Goal: Task Accomplishment & Management: Use online tool/utility

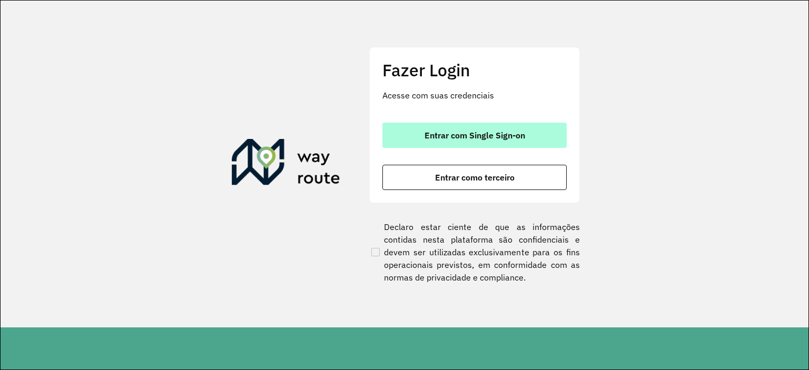
click at [487, 132] on span "Entrar com Single Sign-on" at bounding box center [475, 135] width 101 height 8
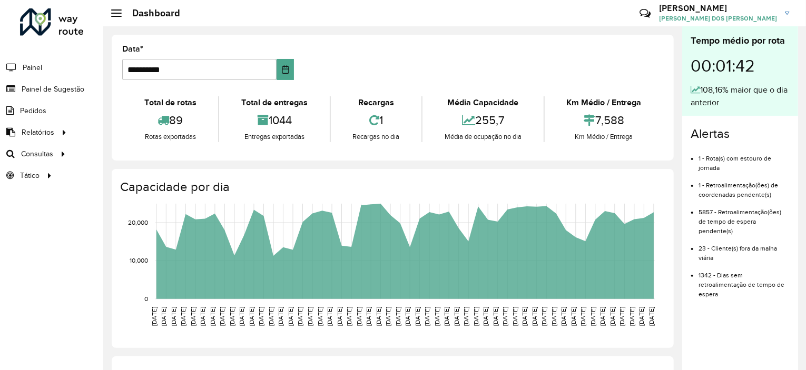
click at [0, 0] on span "Roteirização" at bounding box center [0, 0] width 0 height 0
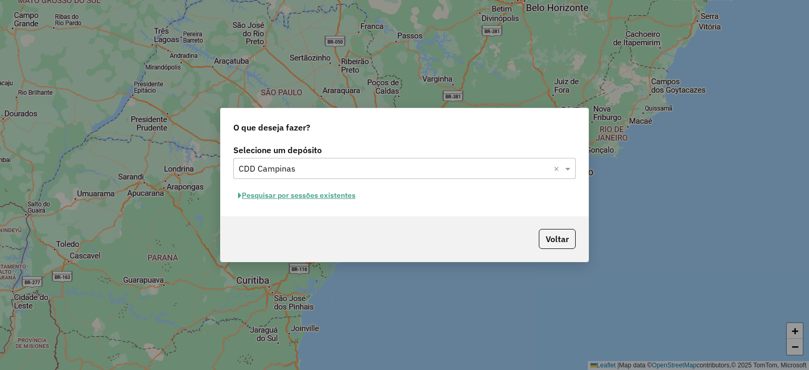
click at [347, 198] on button "Pesquisar por sessões existentes" at bounding box center [296, 196] width 127 height 16
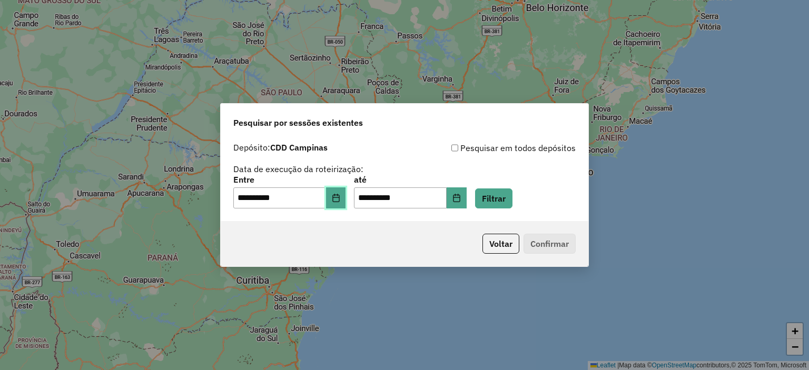
click at [339, 195] on icon "Choose Date" at bounding box center [336, 198] width 8 height 8
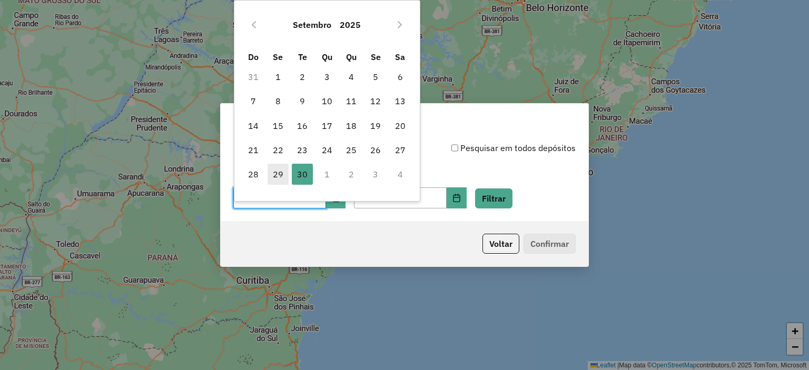
click at [279, 169] on span "29" at bounding box center [278, 174] width 21 height 21
type input "**********"
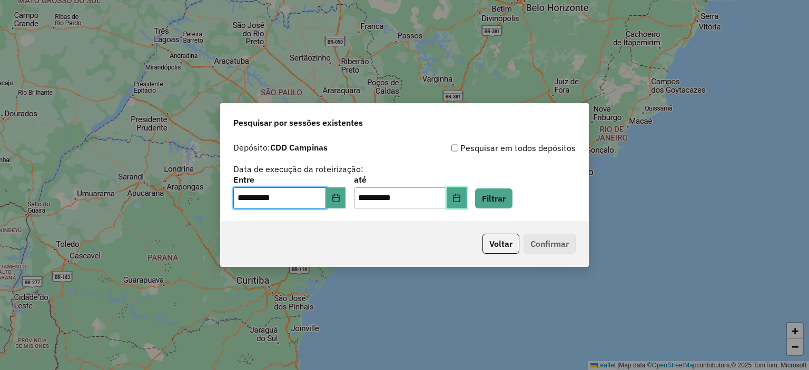
click at [461, 199] on icon "Choose Date" at bounding box center [457, 198] width 8 height 8
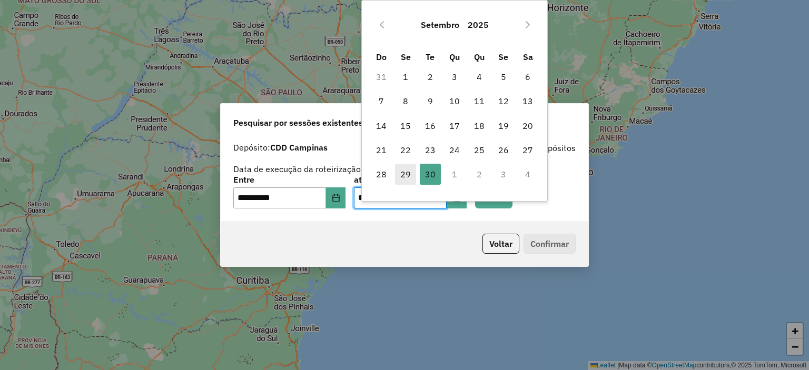
click at [405, 169] on span "29" at bounding box center [405, 174] width 21 height 21
type input "**********"
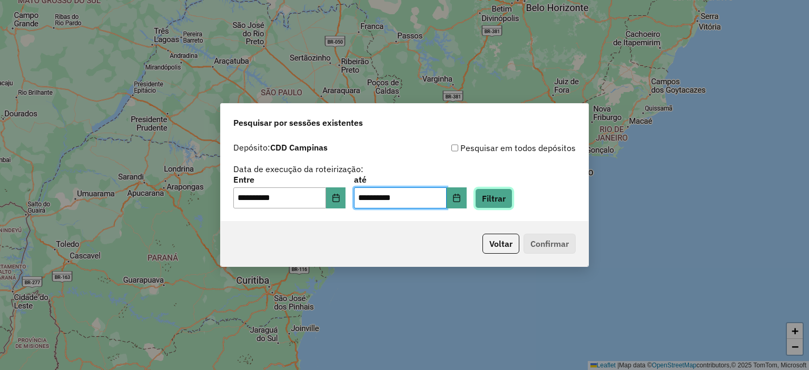
click at [512, 192] on button "Filtrar" at bounding box center [493, 199] width 37 height 20
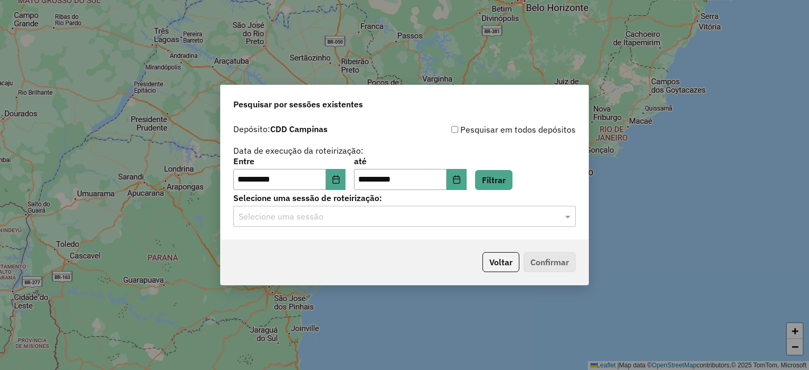
click at [386, 217] on input "text" at bounding box center [394, 217] width 311 height 13
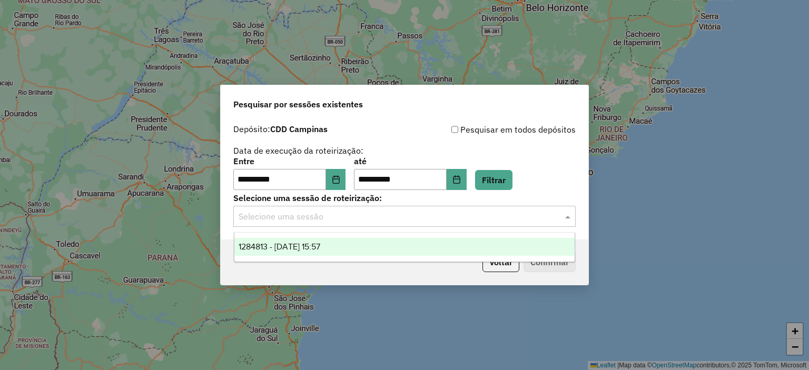
click at [318, 244] on span "1284813 - 29/09/2025 15:57" at bounding box center [280, 246] width 82 height 9
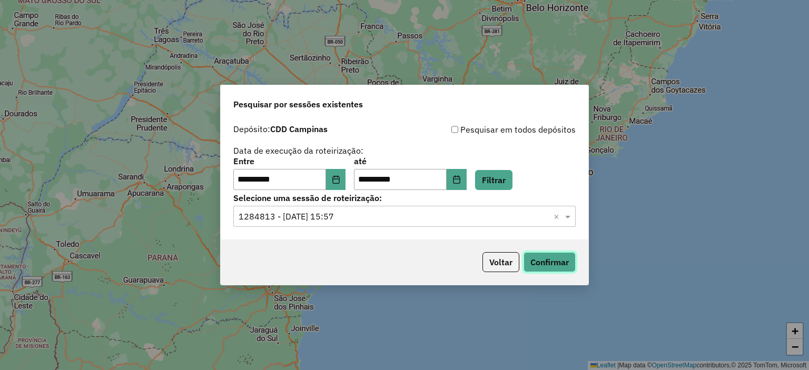
click at [564, 261] on button "Confirmar" at bounding box center [550, 262] width 52 height 20
click at [346, 179] on button "Choose Date" at bounding box center [336, 179] width 20 height 21
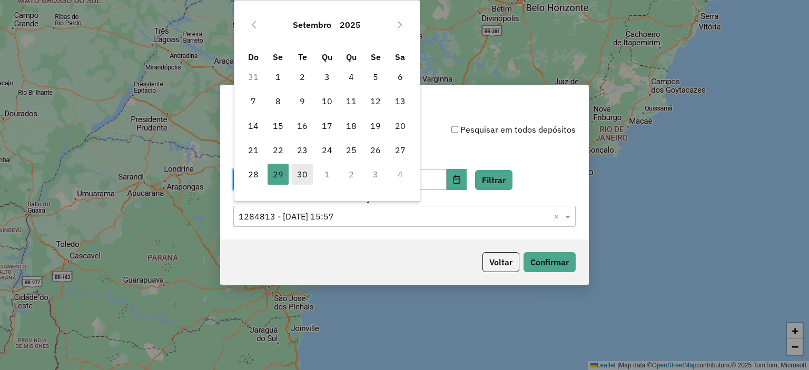
click at [303, 181] on span "30" at bounding box center [302, 174] width 21 height 21
type input "**********"
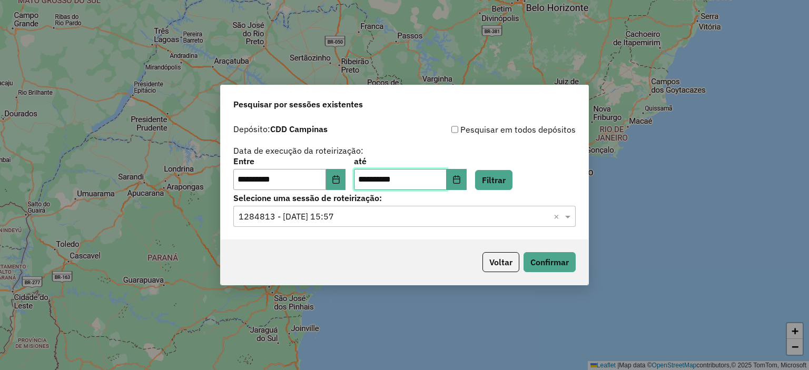
click at [401, 175] on input "**********" at bounding box center [400, 179] width 93 height 21
click at [502, 177] on button "Filtrar" at bounding box center [493, 180] width 37 height 20
click at [440, 226] on div "Selecione uma sessão × ×" at bounding box center [404, 216] width 342 height 21
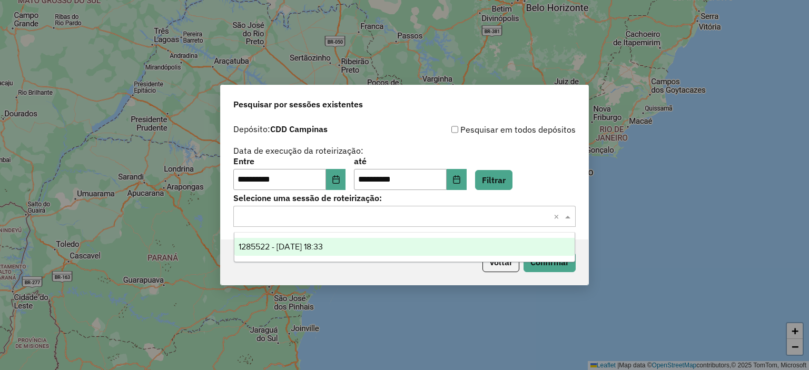
click at [359, 248] on div "1285522 - 30/09/2025 18:33" at bounding box center [404, 247] width 341 height 18
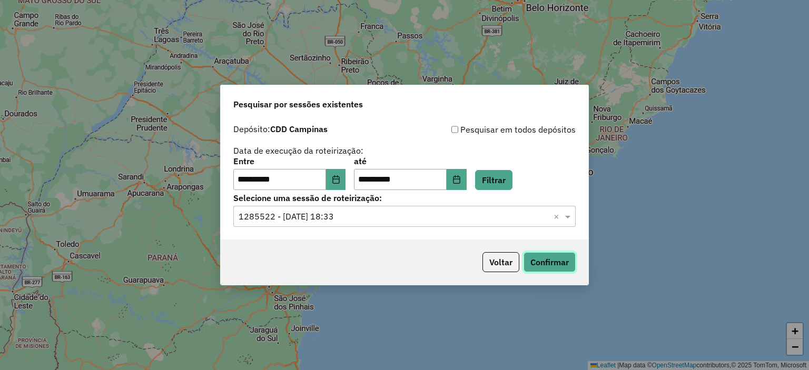
click at [535, 265] on button "Confirmar" at bounding box center [550, 262] width 52 height 20
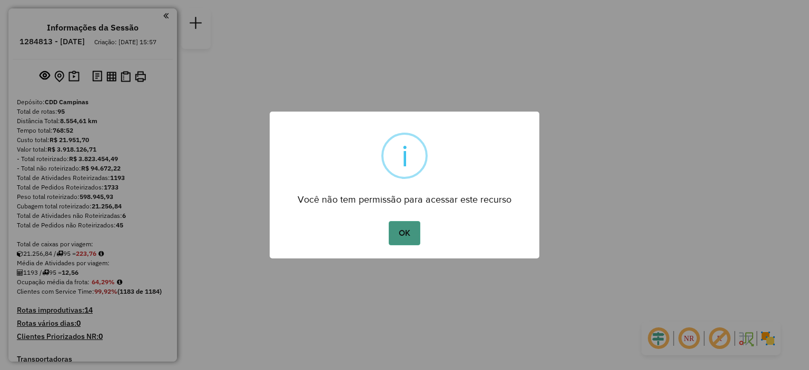
click at [400, 232] on button "OK" at bounding box center [404, 233] width 31 height 24
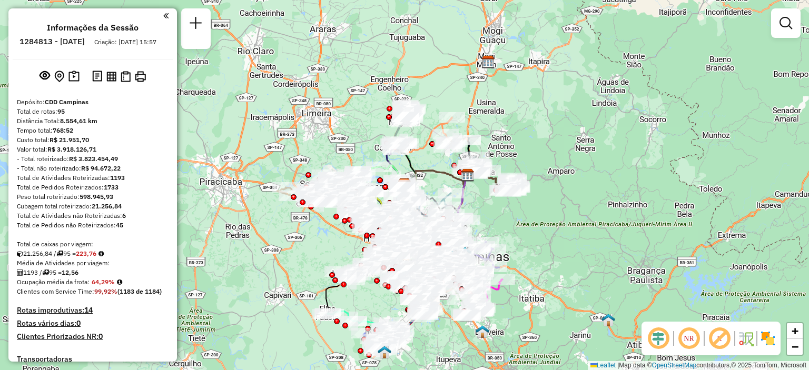
scroll to position [3011, 0]
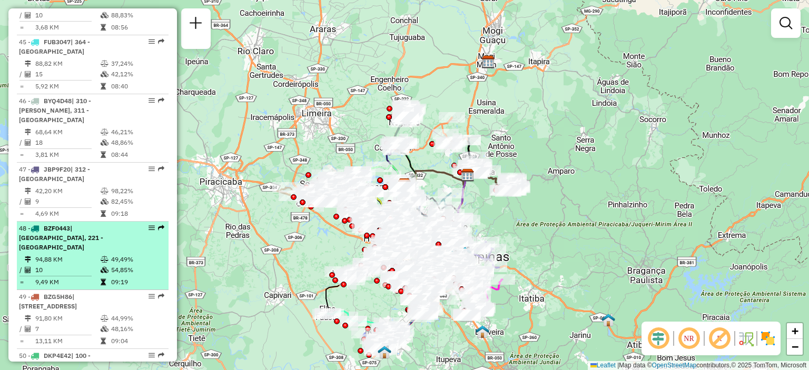
click at [149, 225] on em at bounding box center [152, 228] width 6 height 6
select select "**********"
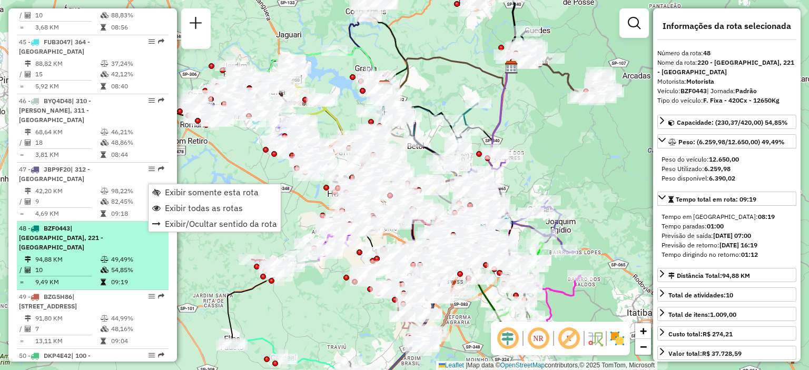
click at [149, 225] on em at bounding box center [152, 228] width 6 height 6
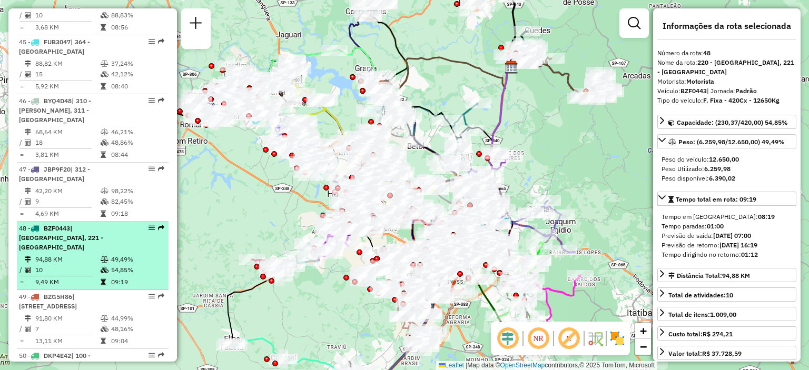
click at [149, 225] on em at bounding box center [152, 228] width 6 height 6
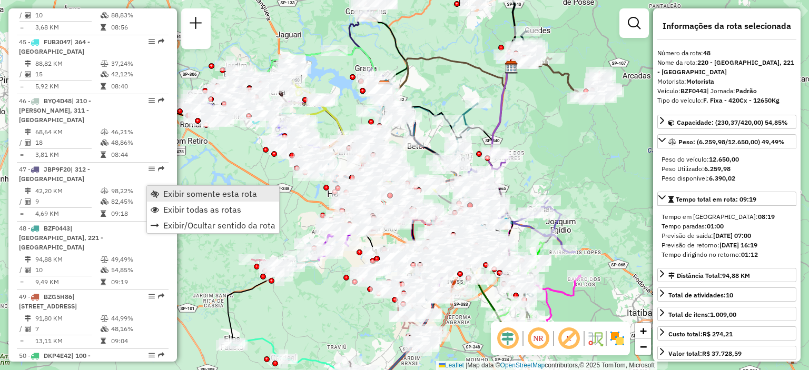
click at [160, 190] on link "Exibir somente esta rota" at bounding box center [213, 194] width 132 height 16
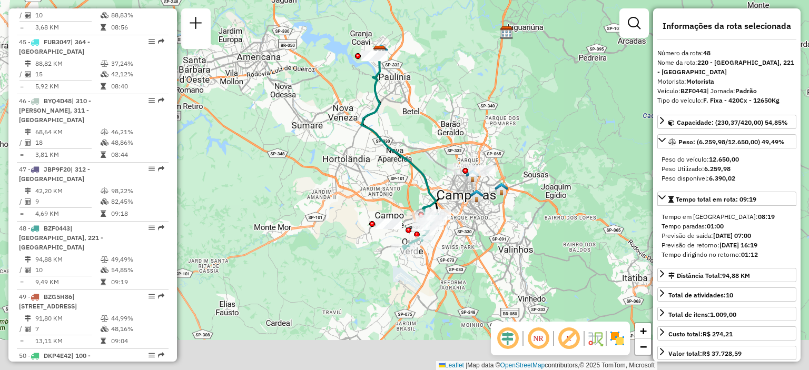
drag, startPoint x: 463, startPoint y: 229, endPoint x: 455, endPoint y: 177, distance: 52.8
click at [455, 177] on div "Janela de atendimento Grade de atendimento Capacidade Transportadoras Veículos …" at bounding box center [404, 185] width 809 height 370
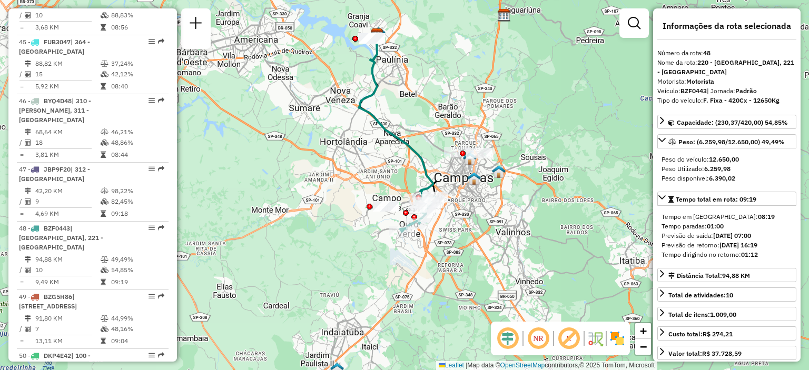
click at [624, 339] on img at bounding box center [617, 338] width 17 height 17
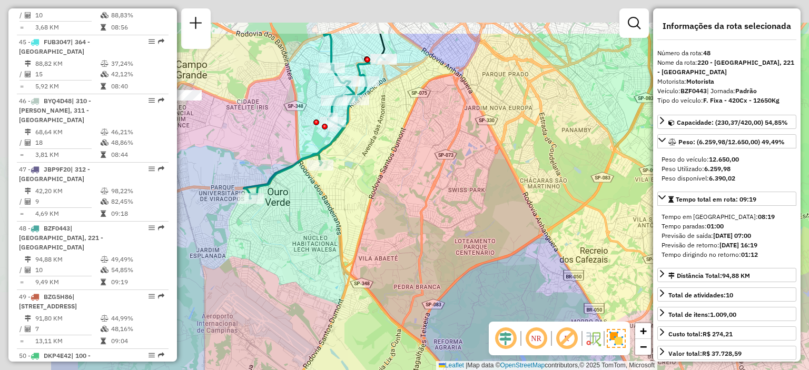
drag, startPoint x: 290, startPoint y: 134, endPoint x: 424, endPoint y: 205, distance: 151.1
click at [424, 205] on div "Janela de atendimento Grade de atendimento Capacidade Transportadoras Veículos …" at bounding box center [404, 185] width 809 height 370
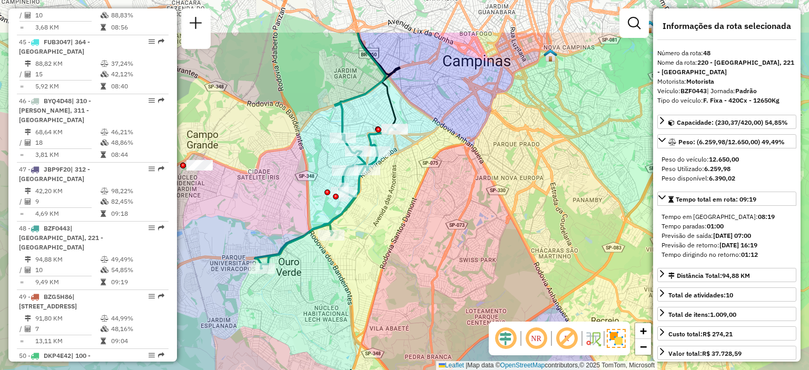
drag, startPoint x: 374, startPoint y: 166, endPoint x: 381, endPoint y: 229, distance: 63.1
click at [381, 232] on div "Janela de atendimento Grade de atendimento Capacidade Transportadoras Veículos …" at bounding box center [404, 185] width 809 height 370
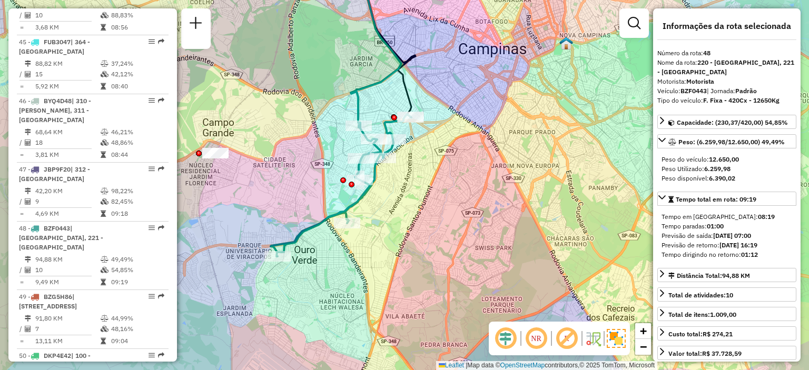
drag, startPoint x: 312, startPoint y: 174, endPoint x: 328, endPoint y: 162, distance: 20.2
click at [328, 162] on div "Janela de atendimento Grade de atendimento Capacidade Transportadoras Veículos …" at bounding box center [404, 185] width 809 height 370
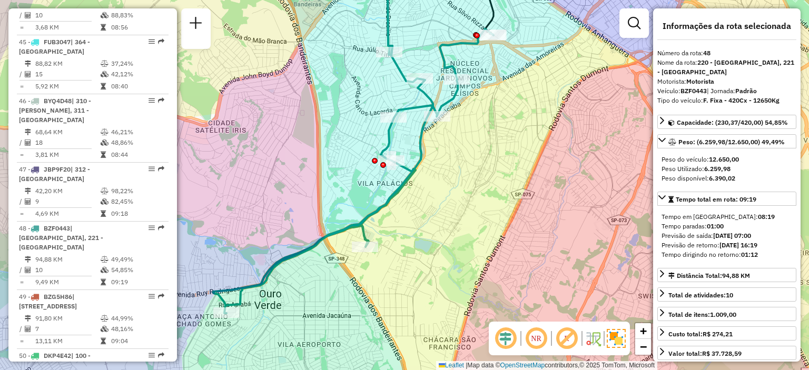
drag, startPoint x: 271, startPoint y: 227, endPoint x: 280, endPoint y: 227, distance: 9.0
click at [280, 227] on div "Janela de atendimento Grade de atendimento Capacidade Transportadoras Veículos …" at bounding box center [404, 185] width 809 height 370
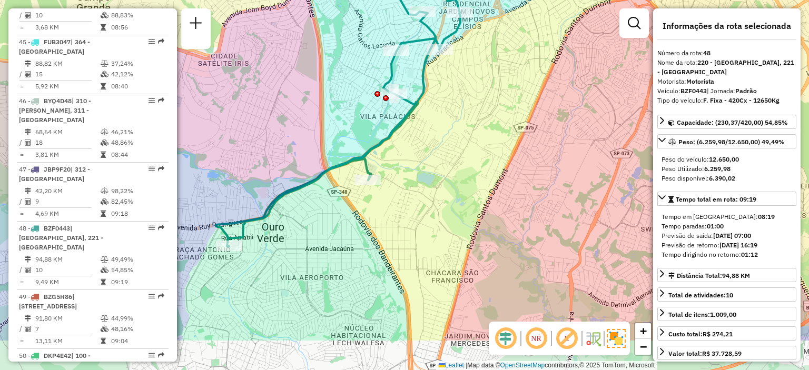
drag, startPoint x: 288, startPoint y: 313, endPoint x: 279, endPoint y: 244, distance: 69.6
click at [279, 244] on div "Janela de atendimento Grade de atendimento Capacidade Transportadoras Veículos …" at bounding box center [404, 185] width 809 height 370
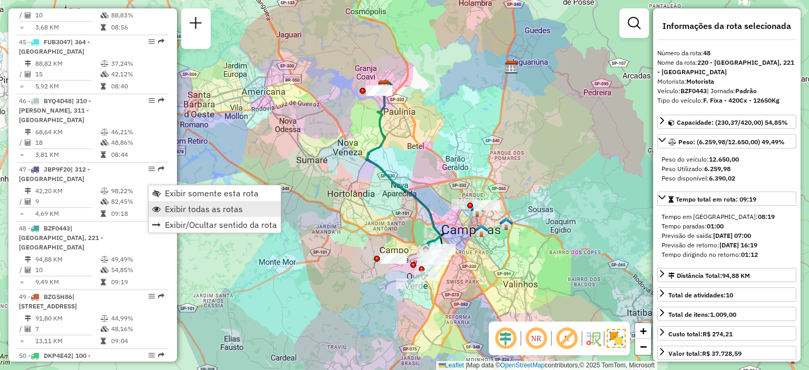
click at [169, 205] on span "Exibir todas as rotas" at bounding box center [204, 209] width 78 height 8
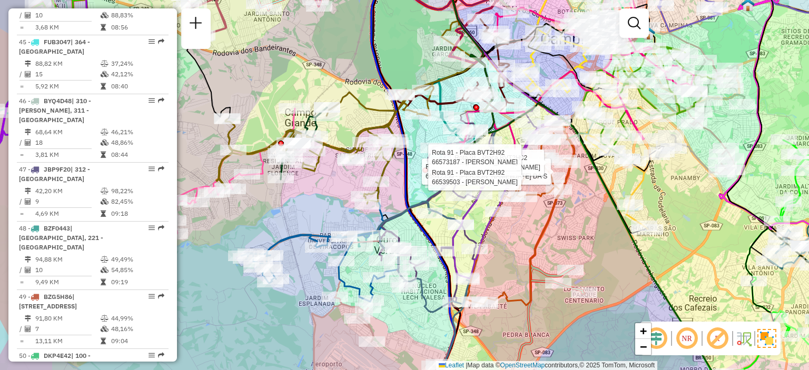
drag, startPoint x: 374, startPoint y: 249, endPoint x: 438, endPoint y: 229, distance: 67.7
click at [438, 229] on div "Rota 91 - Placa BVT2H92 66542350 - VERA LUCIA ELOI DA S Rota 91 - Placa BVT2H92…" at bounding box center [404, 185] width 809 height 370
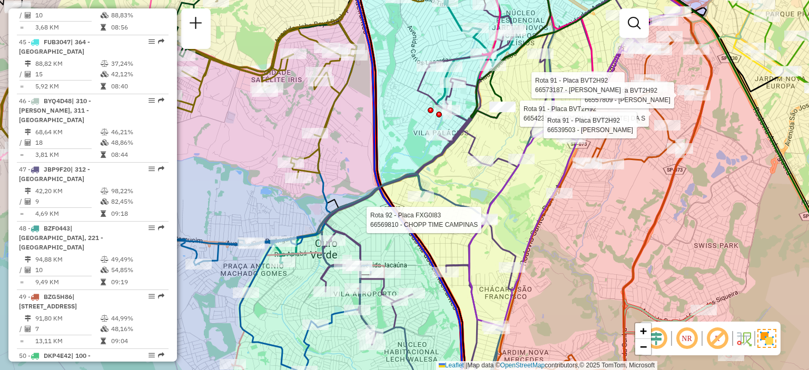
drag, startPoint x: 357, startPoint y: 219, endPoint x: 374, endPoint y: 208, distance: 20.2
click at [354, 219] on div "Rota 91 - Placa BVT2H92 66542350 - VERA LUCIA ELOI DA S Rota 91 - Placa BVT2H92…" at bounding box center [404, 185] width 809 height 370
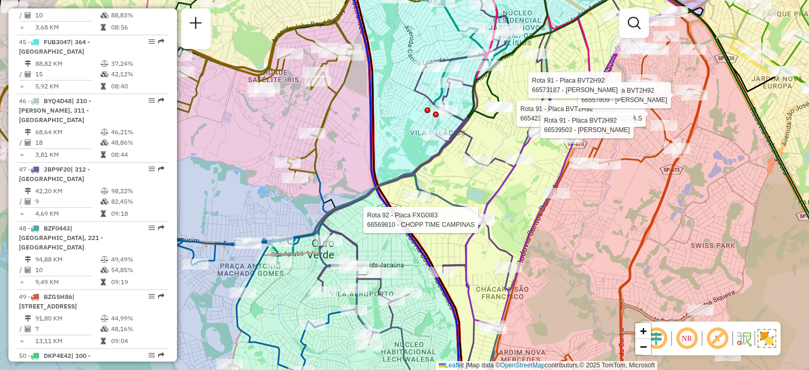
click at [462, 183] on div "Rota 91 - Placa BVT2H92 66542350 - VERA LUCIA ELOI DA S Rota 91 - Placa BVT2H92…" at bounding box center [404, 185] width 809 height 370
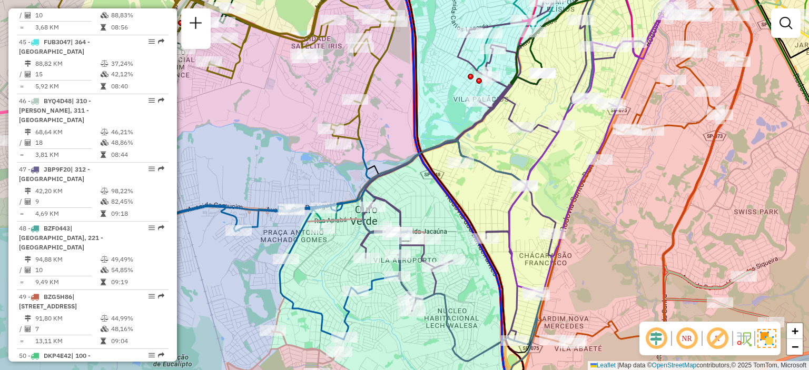
drag, startPoint x: 339, startPoint y: 226, endPoint x: 382, endPoint y: 192, distance: 54.8
click at [382, 192] on div "Janela de atendimento Grade de atendimento Capacidade Transportadoras Veículos …" at bounding box center [404, 185] width 809 height 370
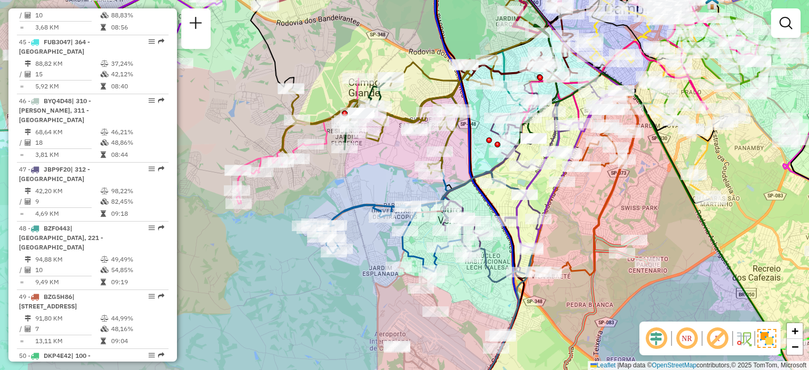
drag, startPoint x: 558, startPoint y: 179, endPoint x: 527, endPoint y: 185, distance: 31.7
click at [527, 185] on icon at bounding box center [569, 170] width 105 height 157
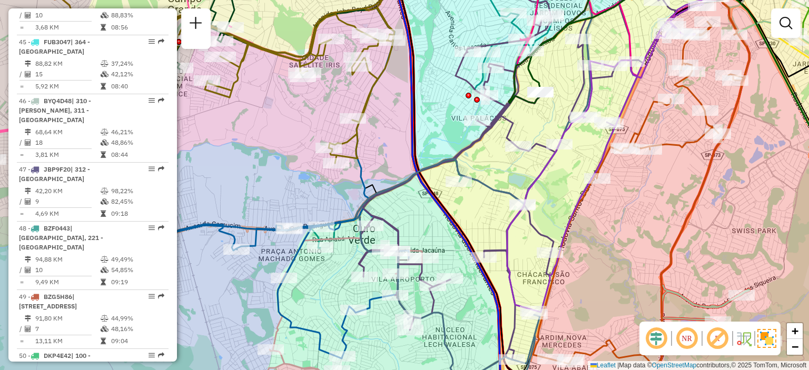
click at [765, 337] on img at bounding box center [767, 338] width 19 height 19
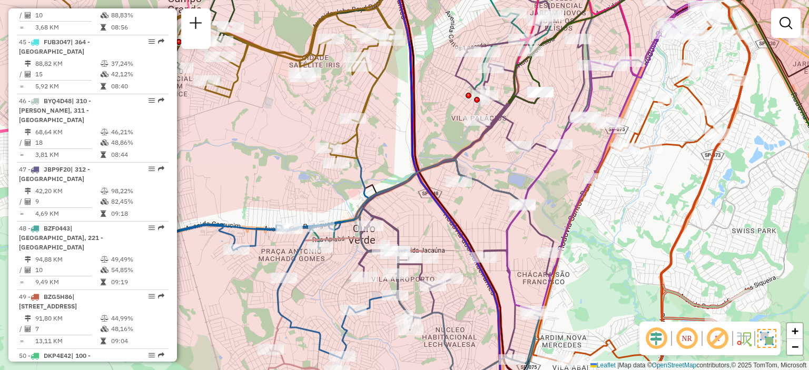
click at [765, 337] on img at bounding box center [767, 338] width 19 height 19
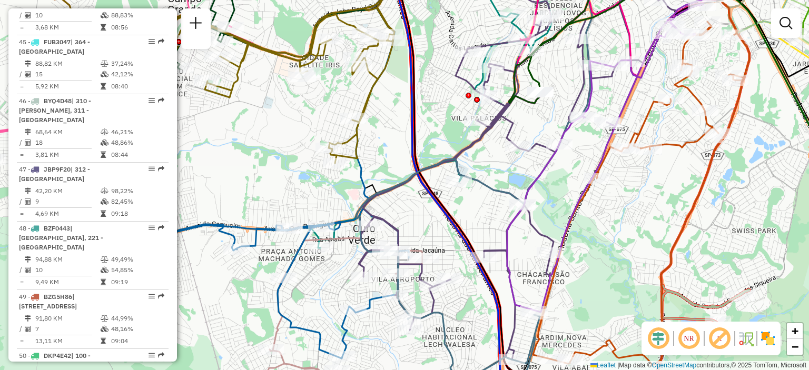
click at [765, 337] on img at bounding box center [768, 338] width 17 height 17
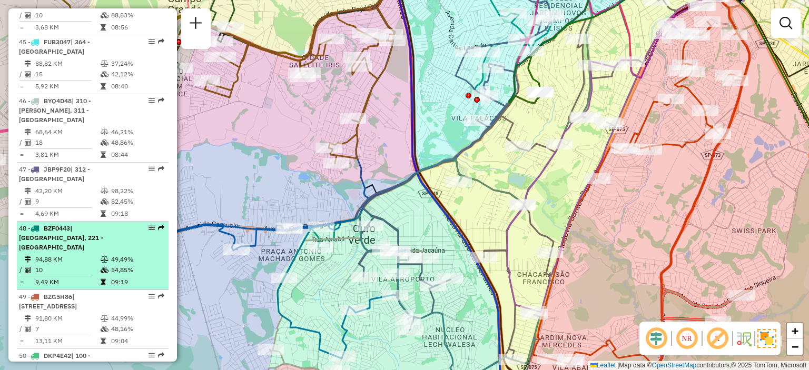
select select "**********"
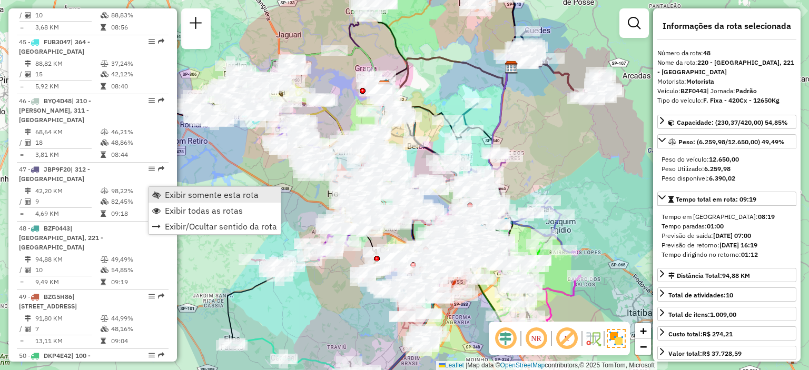
click at [156, 191] on span "Exibir somente esta rota" at bounding box center [156, 195] width 8 height 8
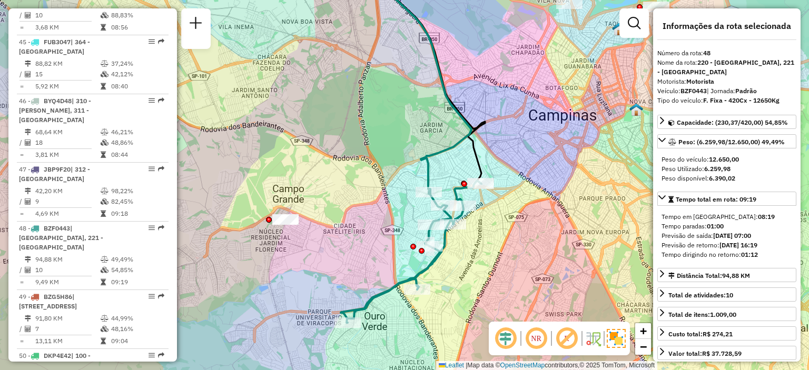
drag, startPoint x: 464, startPoint y: 260, endPoint x: 459, endPoint y: 253, distance: 7.9
click at [459, 253] on div "Janela de atendimento Grade de atendimento Capacidade Transportadoras Veículos …" at bounding box center [404, 185] width 809 height 370
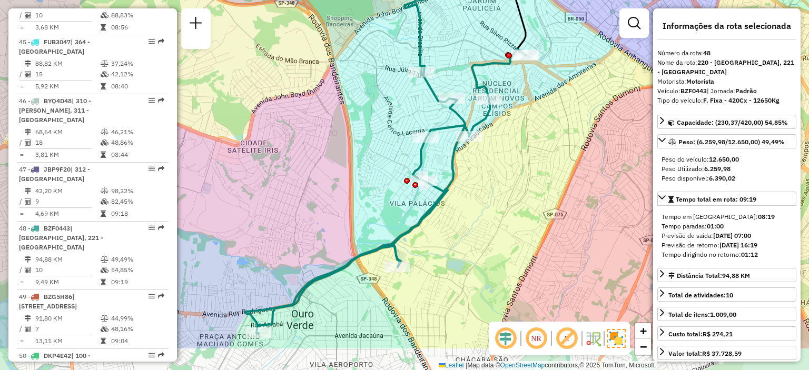
drag, startPoint x: 456, startPoint y: 242, endPoint x: 353, endPoint y: 265, distance: 105.8
click at [474, 204] on div "Janela de atendimento Grade de atendimento Capacidade Transportadoras Veículos …" at bounding box center [404, 185] width 809 height 370
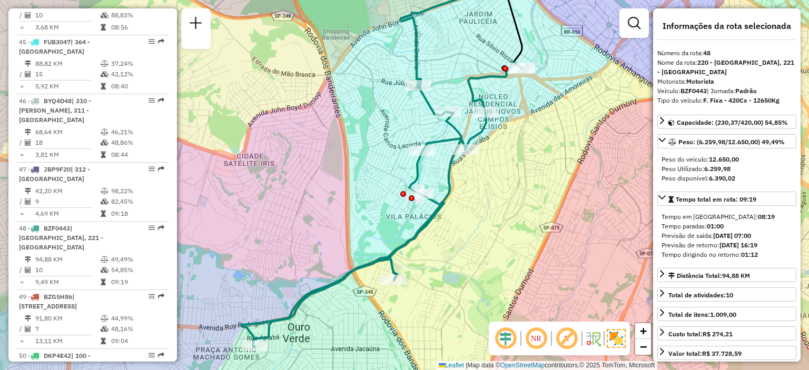
drag, startPoint x: 474, startPoint y: 246, endPoint x: 469, endPoint y: 260, distance: 14.7
click at [469, 260] on div "Janela de atendimento Grade de atendimento Capacidade Transportadoras Veículos …" at bounding box center [404, 185] width 809 height 370
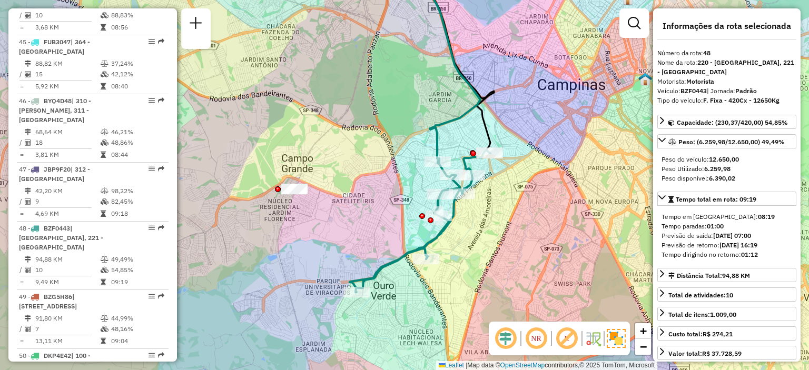
drag, startPoint x: 486, startPoint y: 249, endPoint x: 481, endPoint y: 241, distance: 9.2
click at [481, 241] on div "Janela de atendimento Grade de atendimento Capacidade Transportadoras Veículos …" at bounding box center [404, 185] width 809 height 370
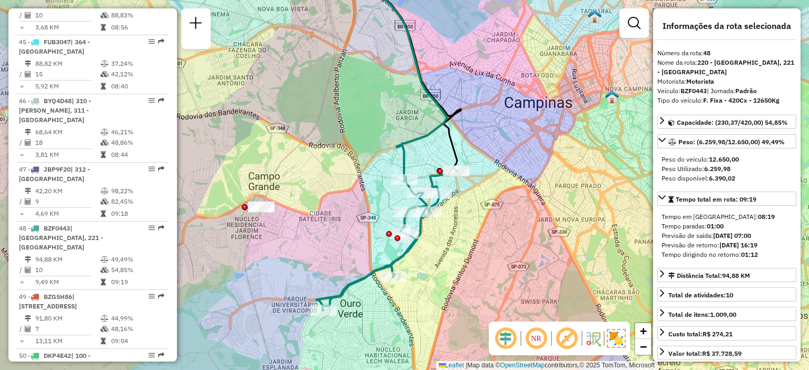
click at [365, 306] on div "Janela de atendimento Grade de atendimento Capacidade Transportadoras Veículos …" at bounding box center [404, 185] width 809 height 370
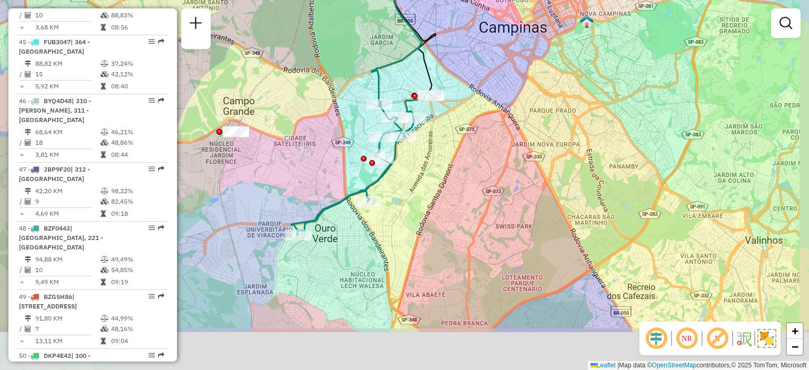
drag, startPoint x: 369, startPoint y: 319, endPoint x: 344, endPoint y: 242, distance: 81.6
click at [344, 242] on div "Janela de atendimento Grade de atendimento Capacidade Transportadoras Veículos …" at bounding box center [404, 185] width 809 height 370
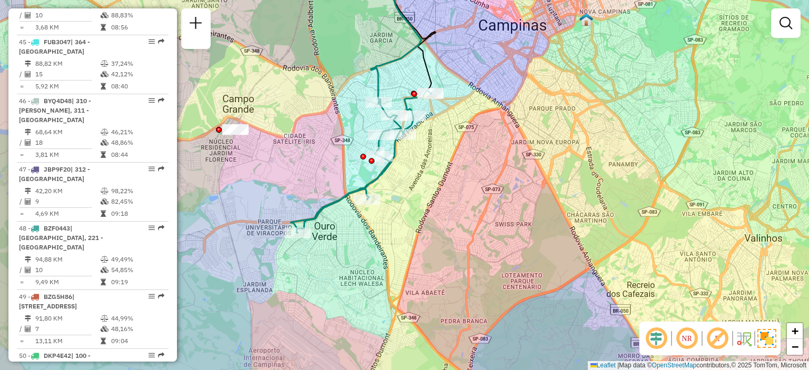
click at [320, 271] on div "Janela de atendimento Grade de atendimento Capacidade Transportadoras Veículos …" at bounding box center [404, 185] width 809 height 370
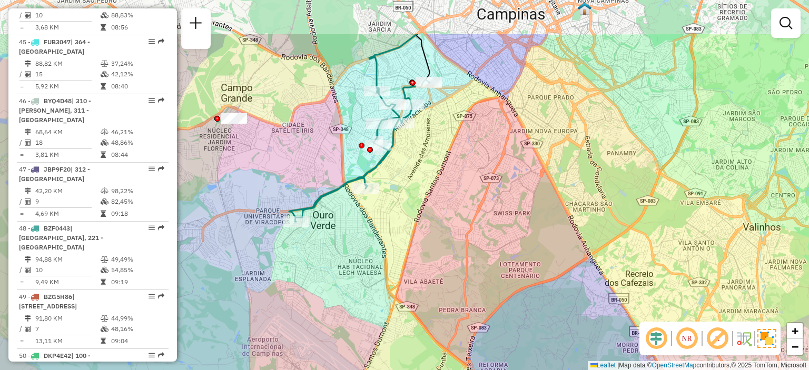
drag, startPoint x: 394, startPoint y: 130, endPoint x: 380, endPoint y: 201, distance: 72.5
click at [380, 201] on div "Janela de atendimento Grade de atendimento Capacidade Transportadoras Veículos …" at bounding box center [404, 185] width 809 height 370
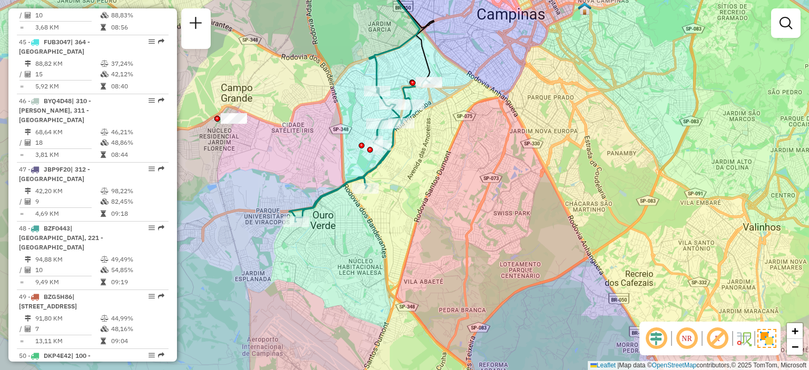
scroll to position [1814, 0]
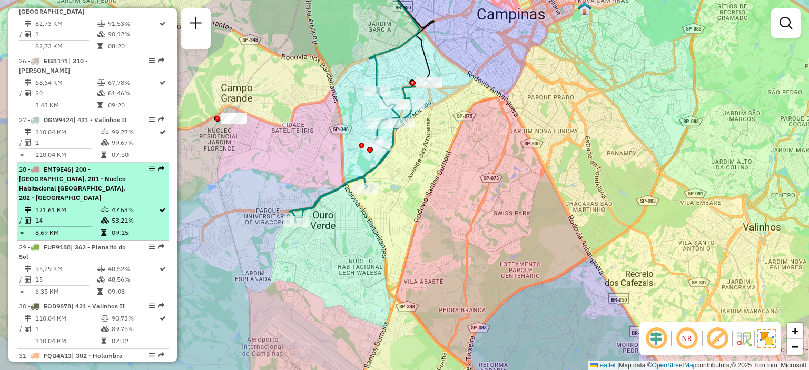
click at [149, 172] on em at bounding box center [152, 169] width 6 height 6
select select "**********"
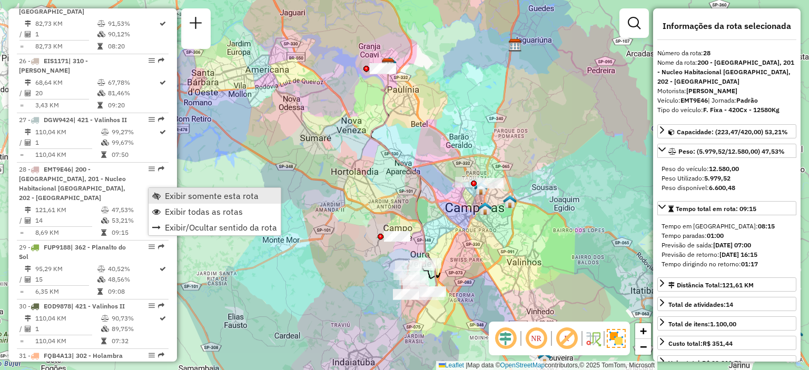
click at [158, 192] on span "Exibir somente esta rota" at bounding box center [156, 196] width 8 height 8
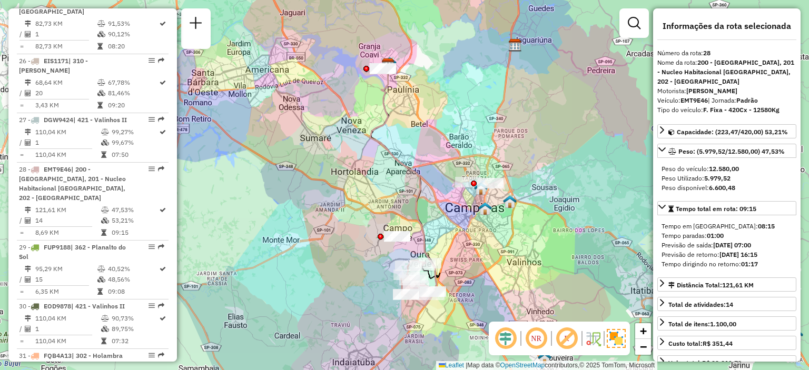
drag, startPoint x: 488, startPoint y: 242, endPoint x: 462, endPoint y: 185, distance: 62.7
click at [462, 185] on div "Janela de atendimento Grade de atendimento Capacidade Transportadoras Veículos …" at bounding box center [404, 185] width 809 height 370
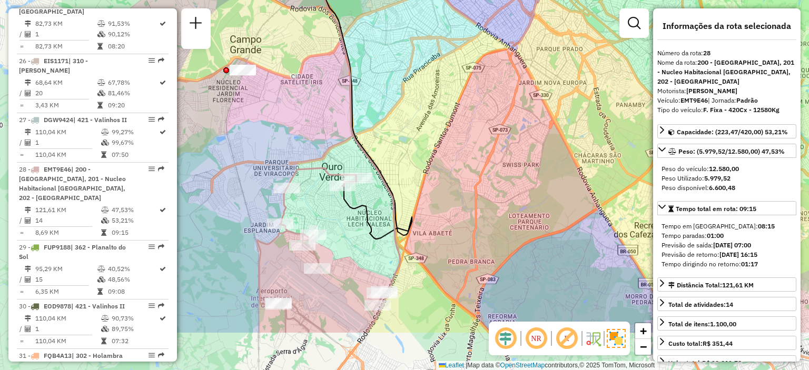
drag, startPoint x: 348, startPoint y: 230, endPoint x: 478, endPoint y: 169, distance: 144.5
click at [491, 155] on div "Janela de atendimento Grade de atendimento Capacidade Transportadoras Veículos …" at bounding box center [404, 185] width 809 height 370
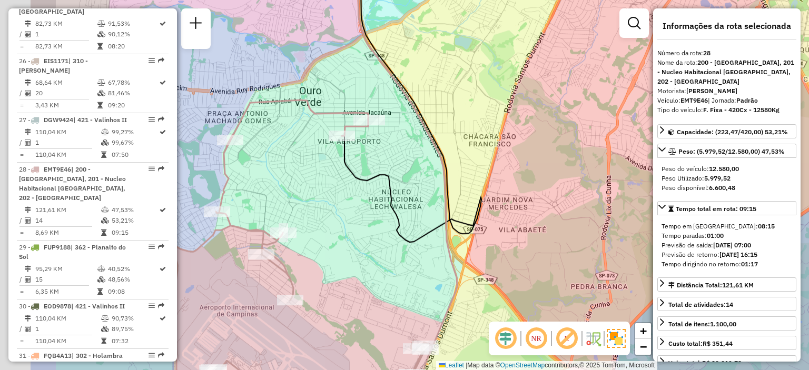
drag, startPoint x: 362, startPoint y: 210, endPoint x: 492, endPoint y: 168, distance: 136.3
click at [483, 171] on div "Janela de atendimento Grade de atendimento Capacidade Transportadoras Veículos …" at bounding box center [404, 185] width 809 height 370
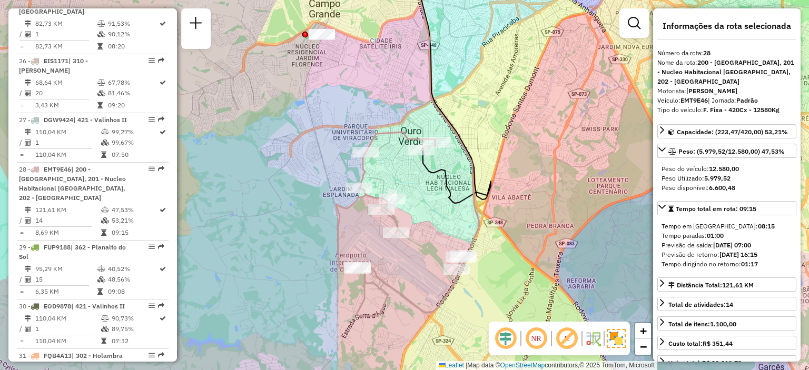
scroll to position [2285, 0]
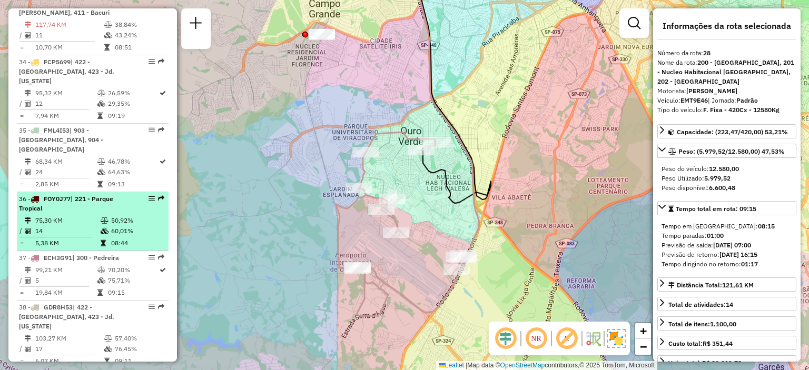
click at [149, 195] on em at bounding box center [152, 198] width 6 height 6
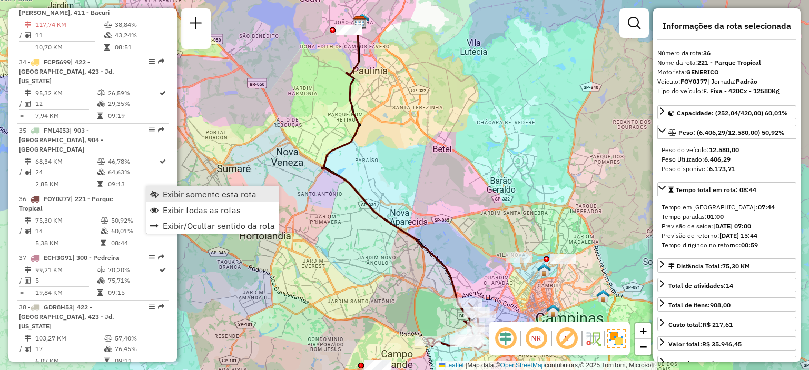
click at [153, 192] on span "Exibir somente esta rota" at bounding box center [154, 194] width 8 height 8
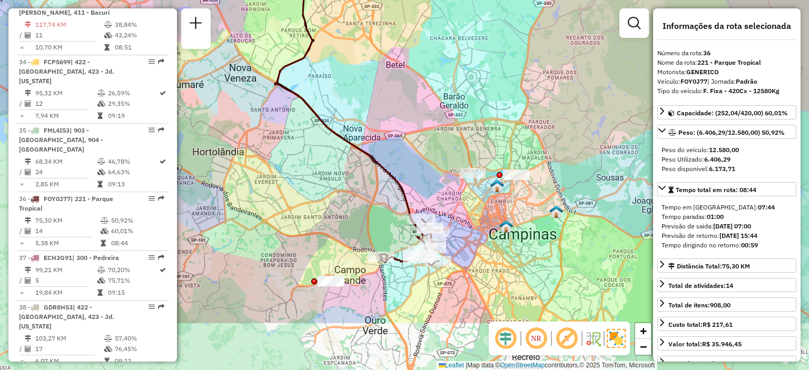
drag, startPoint x: 450, startPoint y: 207, endPoint x: 389, endPoint y: 85, distance: 135.7
click at [389, 85] on div "Janela de atendimento Grade de atendimento Capacidade Transportadoras Veículos …" at bounding box center [404, 185] width 809 height 370
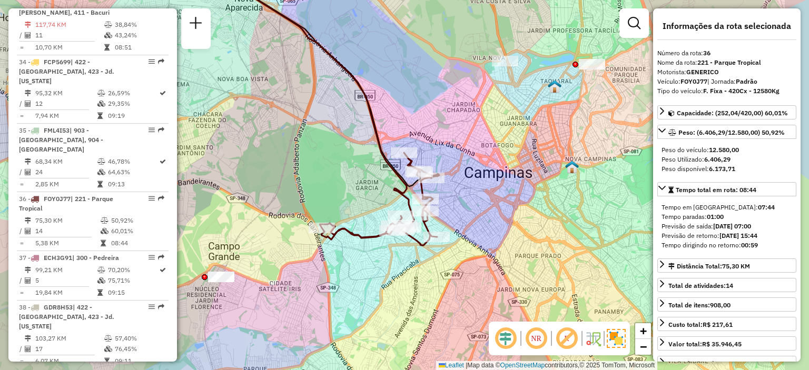
drag, startPoint x: 462, startPoint y: 204, endPoint x: 428, endPoint y: 185, distance: 38.4
click at [428, 185] on div "Janela de atendimento Grade de atendimento Capacidade Transportadoras Veículos …" at bounding box center [404, 185] width 809 height 370
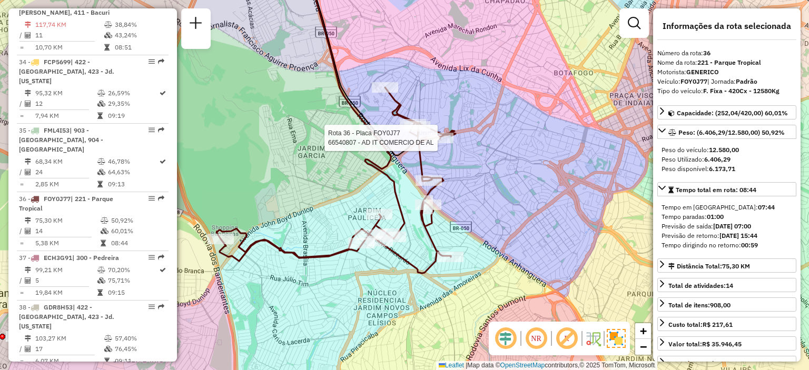
drag, startPoint x: 398, startPoint y: 185, endPoint x: 409, endPoint y: 181, distance: 11.8
click at [409, 181] on div "Rota 36 - Placa FOY0J77 66540807 - AD IT COMERCIO DE AL Janela de atendimento G…" at bounding box center [404, 185] width 809 height 370
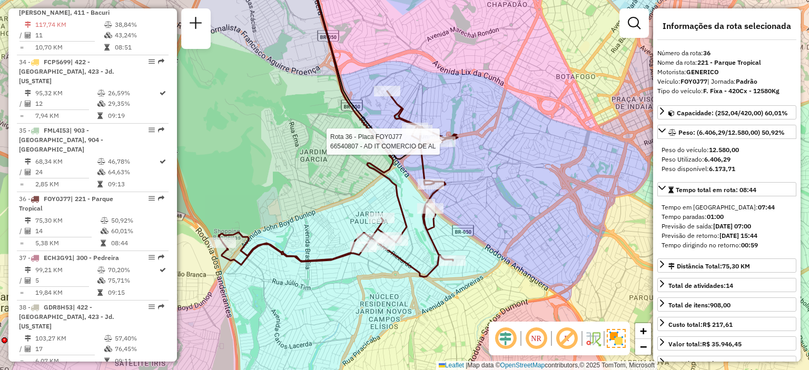
click at [357, 294] on div "Rota 36 - Placa FOY0J77 66540807 - AD IT COMERCIO DE AL Janela de atendimento G…" at bounding box center [404, 185] width 809 height 370
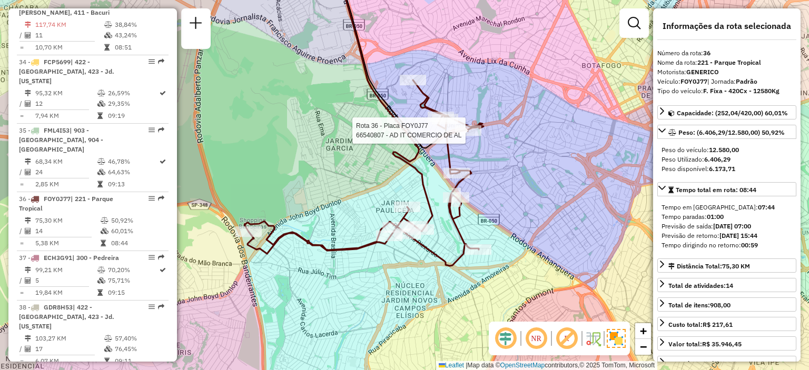
drag, startPoint x: 258, startPoint y: 188, endPoint x: 283, endPoint y: 177, distance: 27.1
click at [283, 177] on div "Rota 36 - Placa FOY0J77 66540807 - AD IT COMERCIO DE AL Janela de atendimento G…" at bounding box center [404, 185] width 809 height 370
click at [313, 131] on div "Rota 36 - Placa FOY0J77 66540807 - AD IT COMERCIO DE AL Janela de atendimento G…" at bounding box center [404, 185] width 809 height 370
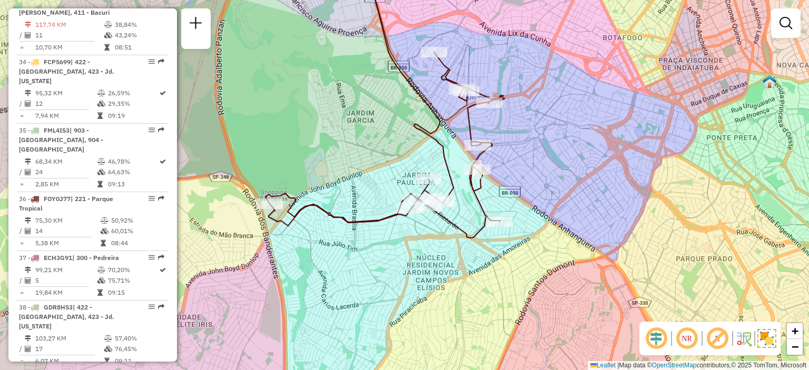
drag, startPoint x: 293, startPoint y: 215, endPoint x: 312, endPoint y: 191, distance: 30.5
click at [312, 191] on div "Janela de atendimento Grade de atendimento Capacidade Transportadoras Veículos …" at bounding box center [404, 185] width 809 height 370
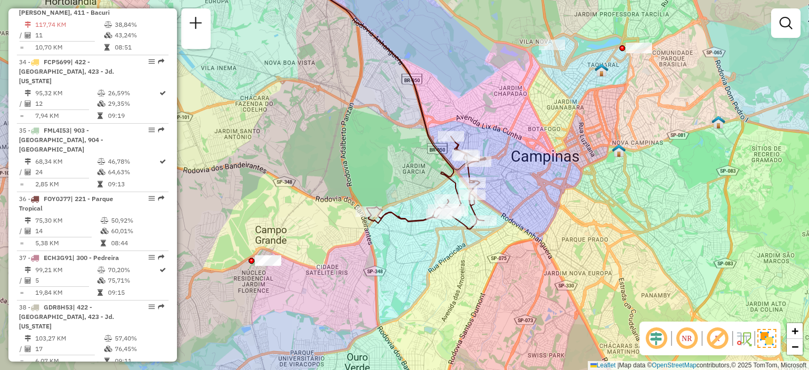
drag, startPoint x: 595, startPoint y: 180, endPoint x: 551, endPoint y: 200, distance: 48.8
click at [551, 200] on div "Janela de atendimento Grade de atendimento Capacidade Transportadoras Veículos …" at bounding box center [404, 185] width 809 height 370
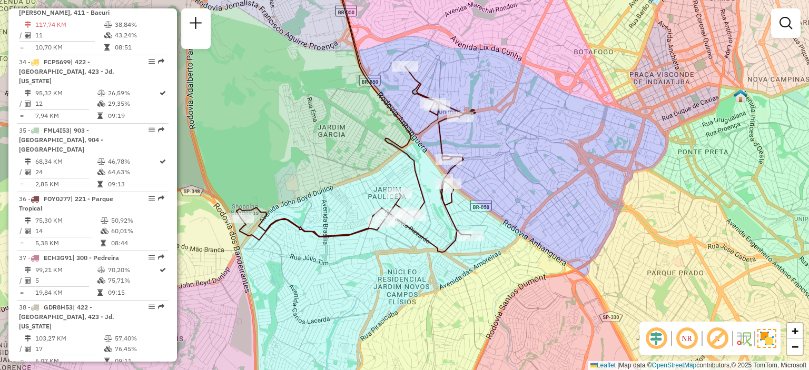
drag, startPoint x: 433, startPoint y: 174, endPoint x: 483, endPoint y: 168, distance: 50.4
click at [483, 168] on div "Janela de atendimento Grade de atendimento Capacidade Transportadoras Veículos …" at bounding box center [404, 185] width 809 height 370
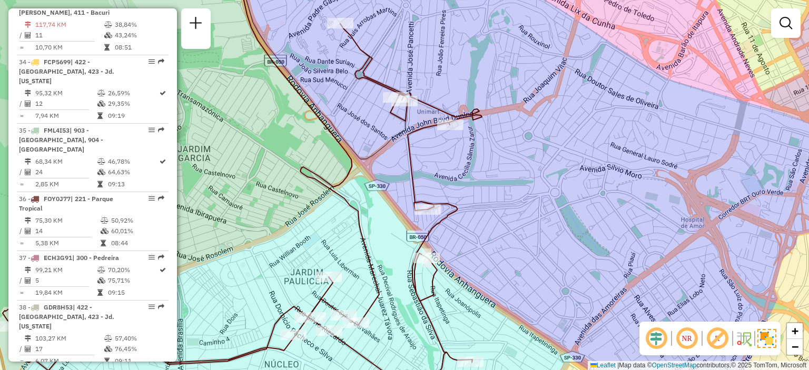
drag, startPoint x: 449, startPoint y: 131, endPoint x: 467, endPoint y: 162, distance: 35.9
click at [467, 162] on div "Janela de atendimento Grade de atendimento Capacidade Transportadoras Veículos …" at bounding box center [404, 185] width 809 height 370
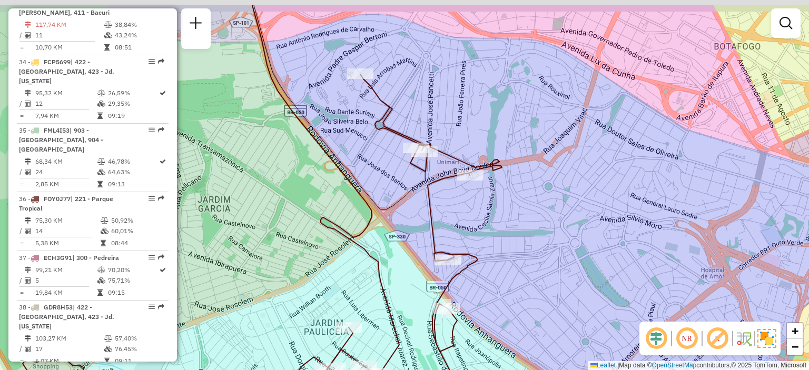
drag, startPoint x: 438, startPoint y: 71, endPoint x: 455, endPoint y: 111, distance: 43.2
click at [455, 111] on div "Janela de atendimento Grade de atendimento Capacidade Transportadoras Veículos …" at bounding box center [404, 185] width 809 height 370
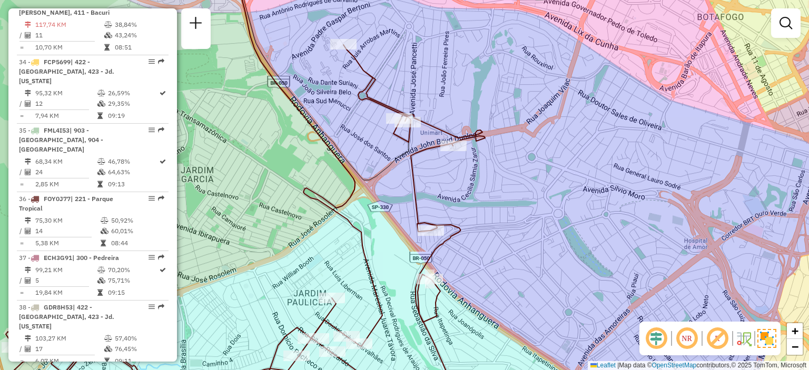
drag, startPoint x: 439, startPoint y: 99, endPoint x: 430, endPoint y: 70, distance: 30.5
click at [430, 70] on div "Janela de atendimento Grade de atendimento Capacidade Transportadoras Veículos …" at bounding box center [404, 185] width 809 height 370
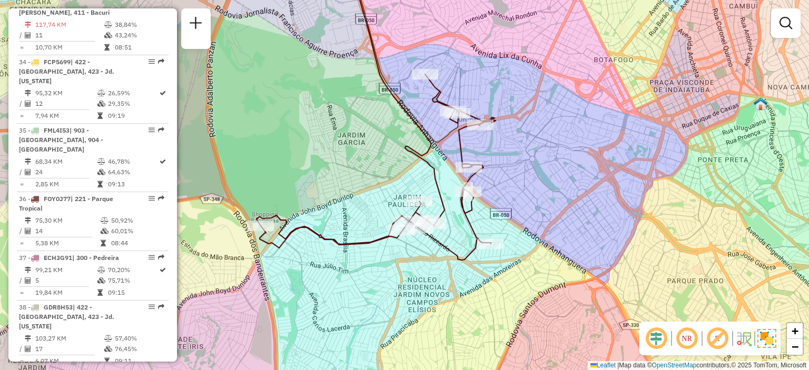
drag, startPoint x: 526, startPoint y: 208, endPoint x: 530, endPoint y: 201, distance: 7.8
click at [542, 193] on div "Janela de atendimento Grade de atendimento Capacidade Transportadoras Veículos …" at bounding box center [404, 185] width 809 height 370
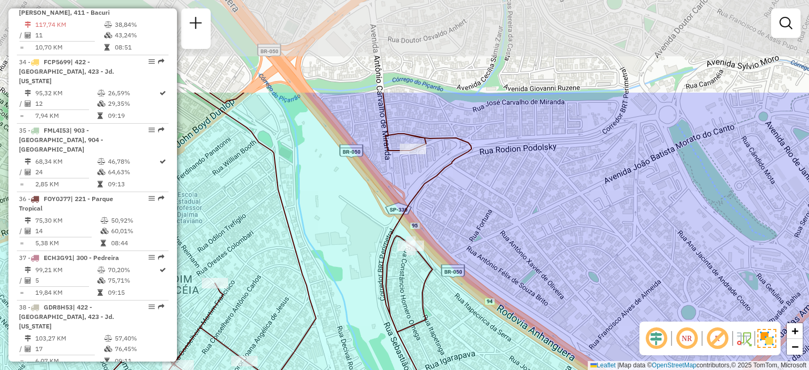
drag, startPoint x: 582, startPoint y: 69, endPoint x: 552, endPoint y: 193, distance: 127.9
click at [552, 193] on div "Janela de atendimento Grade de atendimento Capacidade Transportadoras Veículos …" at bounding box center [404, 185] width 809 height 370
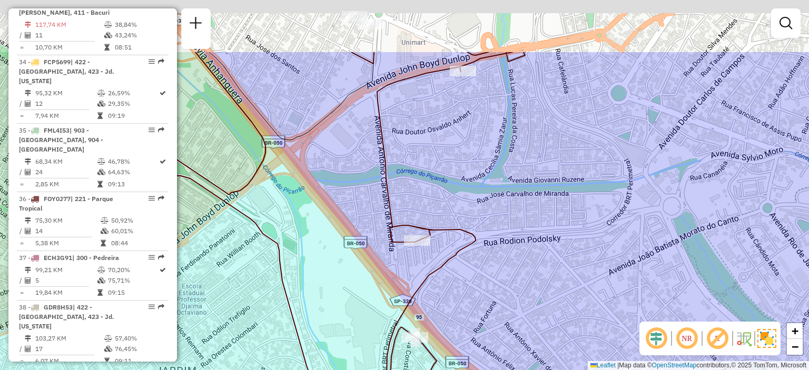
drag, startPoint x: 448, startPoint y: 103, endPoint x: 453, endPoint y: 186, distance: 83.4
click at [453, 186] on div "Janela de atendimento Grade de atendimento Capacidade Transportadoras Veículos …" at bounding box center [404, 185] width 809 height 370
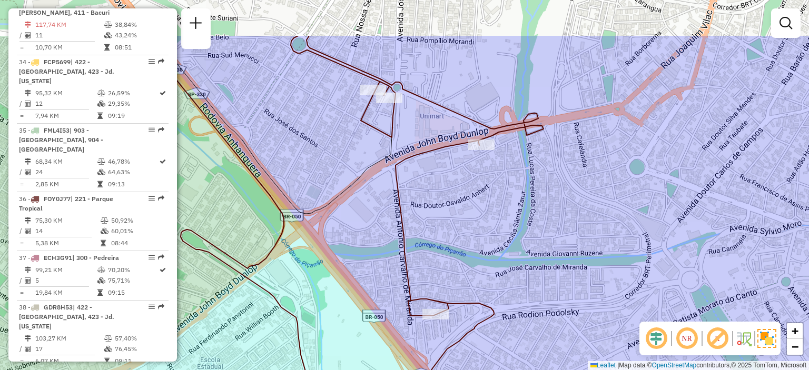
drag, startPoint x: 423, startPoint y: 86, endPoint x: 442, endPoint y: 164, distance: 79.9
click at [442, 164] on div "Janela de atendimento Grade de atendimento Capacidade Transportadoras Veículos …" at bounding box center [404, 185] width 809 height 370
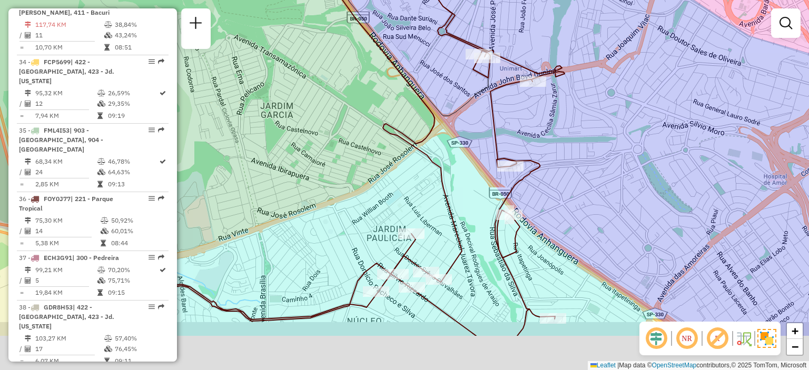
drag, startPoint x: 533, startPoint y: 189, endPoint x: 550, endPoint y: 117, distance: 73.7
click at [550, 116] on div "Janela de atendimento Grade de atendimento Capacidade Transportadoras Veículos …" at bounding box center [404, 185] width 809 height 370
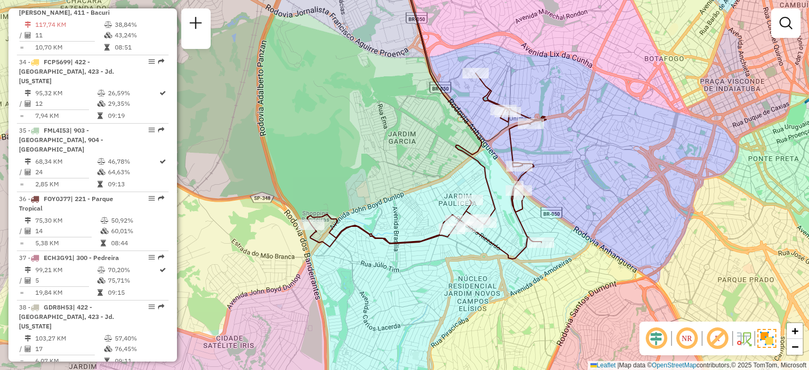
drag, startPoint x: 512, startPoint y: 69, endPoint x: 499, endPoint y: 88, distance: 23.1
click at [499, 88] on div "Janela de atendimento Grade de atendimento Capacidade Transportadoras Veículos …" at bounding box center [404, 185] width 809 height 370
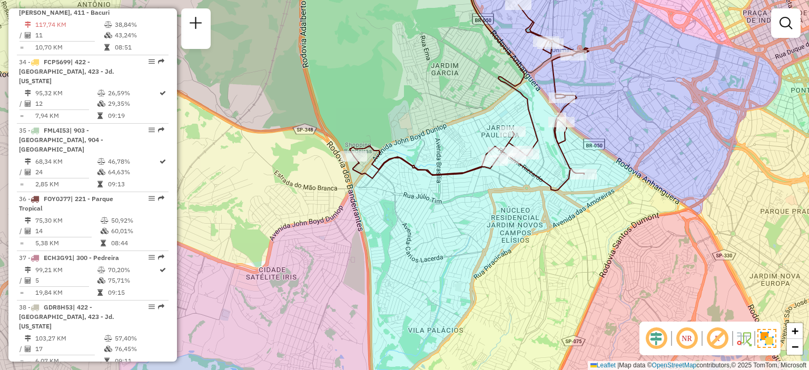
drag, startPoint x: 631, startPoint y: 119, endPoint x: 624, endPoint y: 164, distance: 45.3
click at [624, 164] on div "Janela de atendimento Grade de atendimento Capacidade Transportadoras Veículos …" at bounding box center [404, 185] width 809 height 370
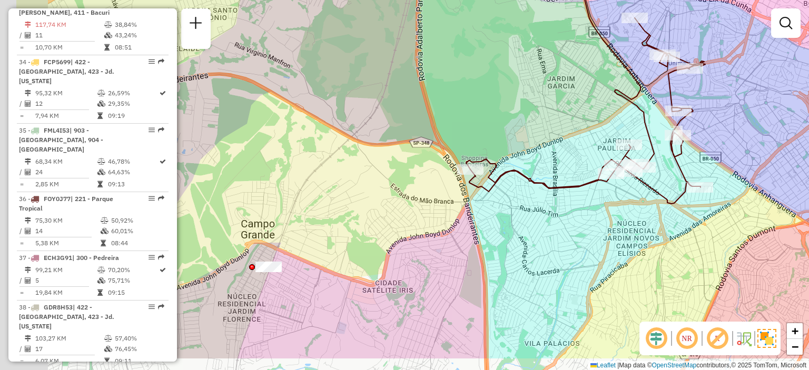
drag, startPoint x: 449, startPoint y: 159, endPoint x: 528, endPoint y: 123, distance: 87.0
click at [528, 123] on div "Janela de atendimento Grade de atendimento Capacidade Transportadoras Veículos …" at bounding box center [404, 185] width 809 height 370
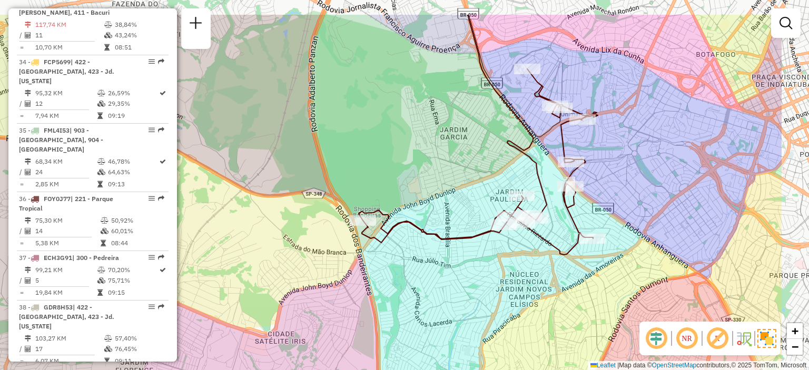
drag, startPoint x: 506, startPoint y: 140, endPoint x: 400, endPoint y: 189, distance: 116.4
click at [392, 199] on div "Janela de atendimento Grade de atendimento Capacidade Transportadoras Veículos …" at bounding box center [404, 185] width 809 height 370
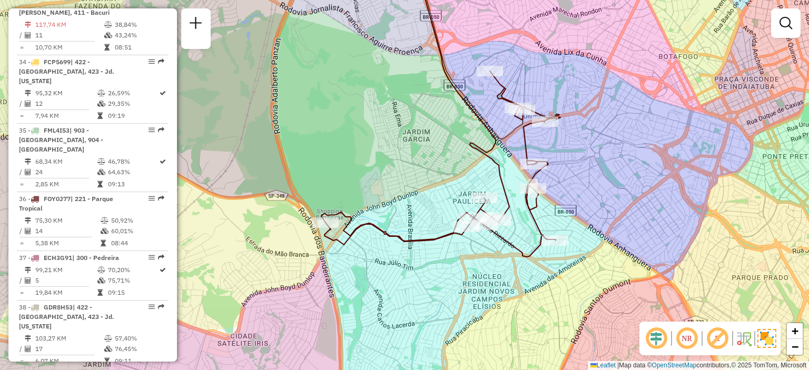
drag, startPoint x: 435, startPoint y: 130, endPoint x: 403, endPoint y: 124, distance: 32.7
click at [403, 124] on div "Janela de atendimento Grade de atendimento Capacidade Transportadoras Veículos …" at bounding box center [404, 185] width 809 height 370
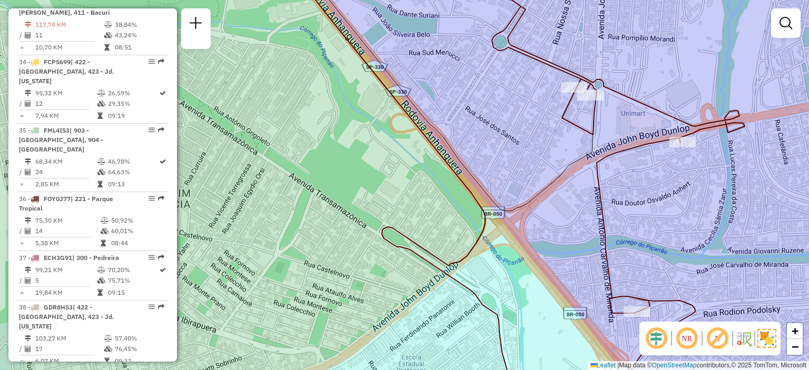
drag, startPoint x: 523, startPoint y: 113, endPoint x: 475, endPoint y: 131, distance: 51.2
click at [475, 131] on div "Janela de atendimento Grade de atendimento Capacidade Transportadoras Veículos …" at bounding box center [404, 185] width 809 height 370
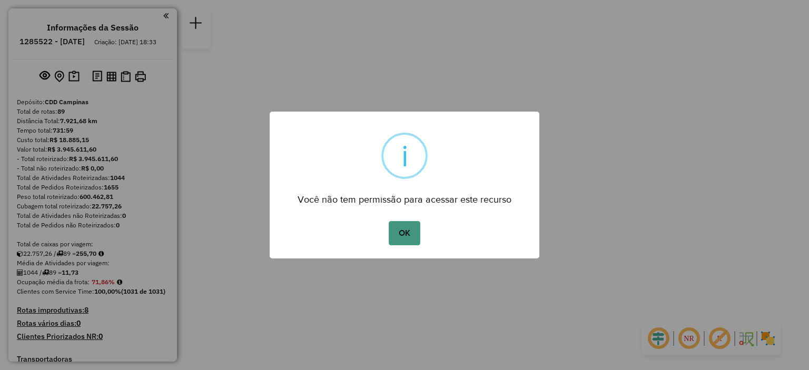
click at [409, 233] on button "OK" at bounding box center [404, 233] width 31 height 24
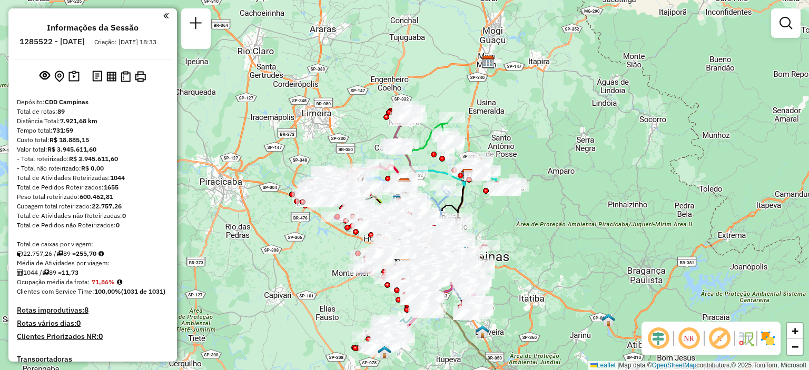
scroll to position [1409, 0]
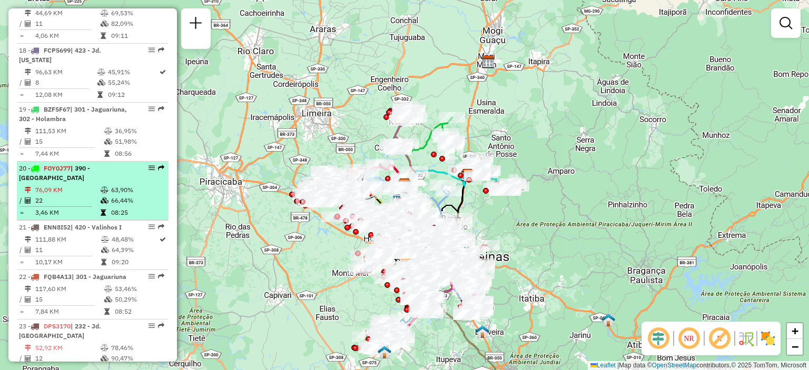
click at [149, 171] on em at bounding box center [152, 168] width 6 height 6
select select "**********"
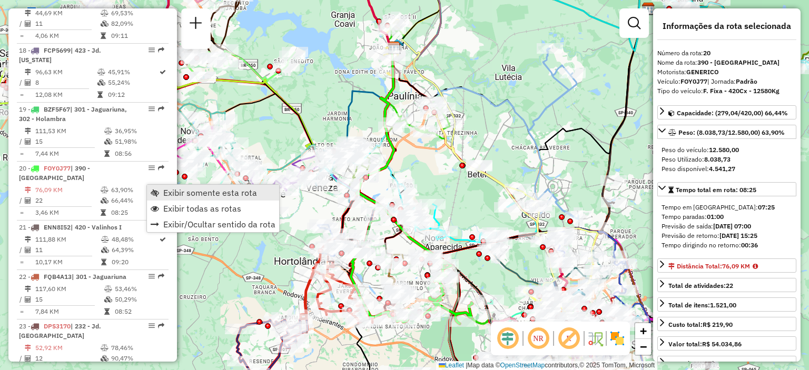
click at [157, 190] on span "Exibir somente esta rota" at bounding box center [155, 193] width 8 height 8
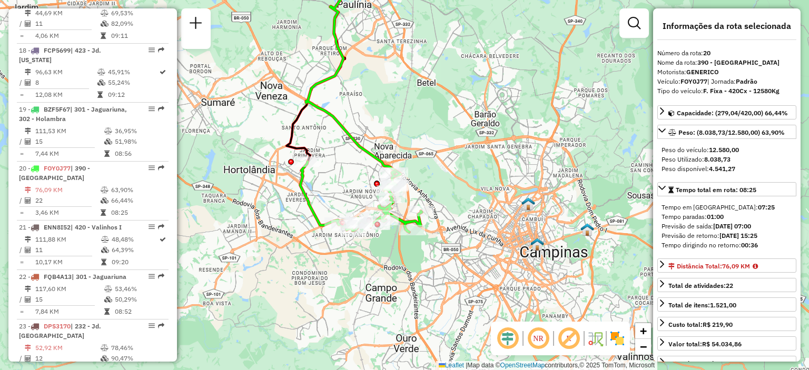
drag, startPoint x: 406, startPoint y: 236, endPoint x: 358, endPoint y: 151, distance: 97.9
click at [358, 151] on icon at bounding box center [353, 66] width 95 height 222
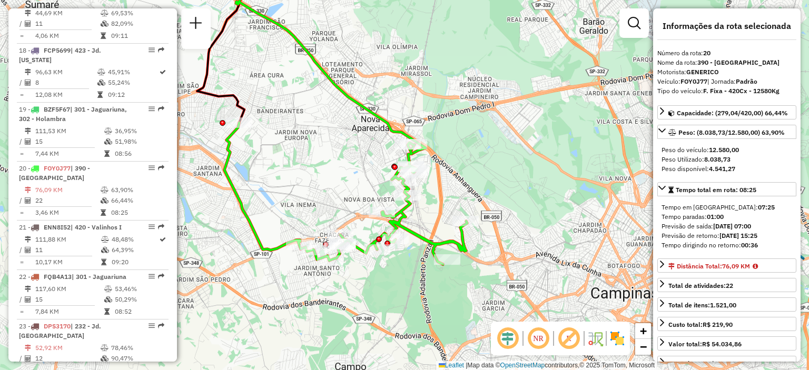
drag, startPoint x: 434, startPoint y: 201, endPoint x: 493, endPoint y: 160, distance: 72.2
click at [493, 160] on div "Janela de atendimento Grade de atendimento Capacidade Transportadoras Veículos …" at bounding box center [404, 185] width 809 height 370
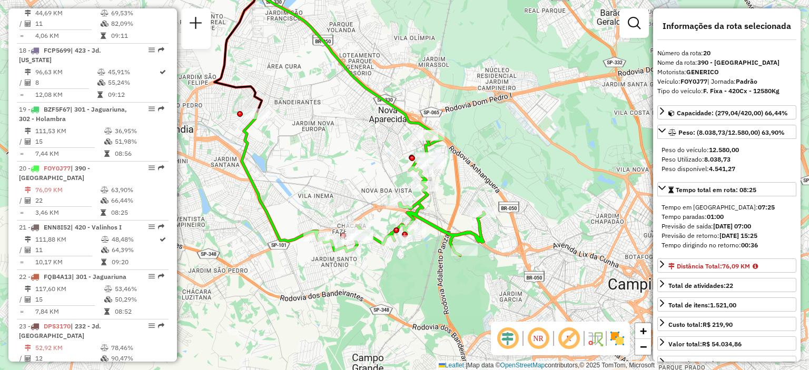
click at [618, 338] on img at bounding box center [617, 338] width 17 height 17
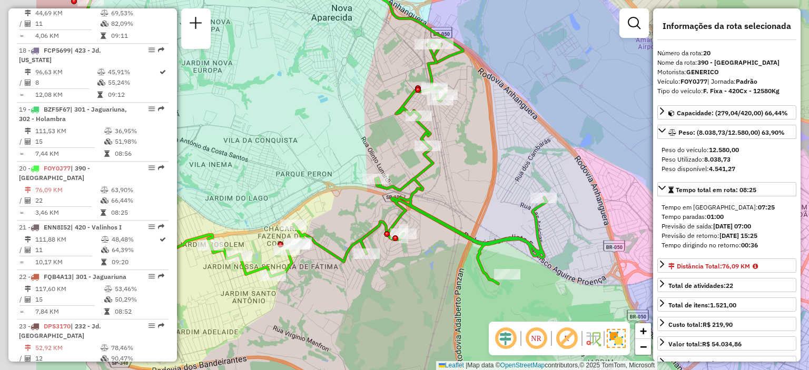
drag, startPoint x: 479, startPoint y: 186, endPoint x: 540, endPoint y: 183, distance: 60.7
click at [540, 183] on div "Janela de atendimento Grade de atendimento Capacidade Transportadoras Veículos …" at bounding box center [404, 185] width 809 height 370
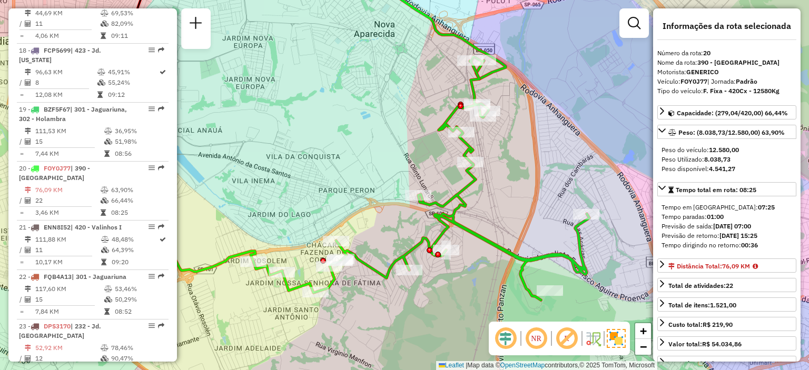
drag, startPoint x: 506, startPoint y: 163, endPoint x: 516, endPoint y: 179, distance: 19.0
click at [516, 179] on div "Janela de atendimento Grade de atendimento Capacidade Transportadoras Veículos …" at bounding box center [404, 185] width 809 height 370
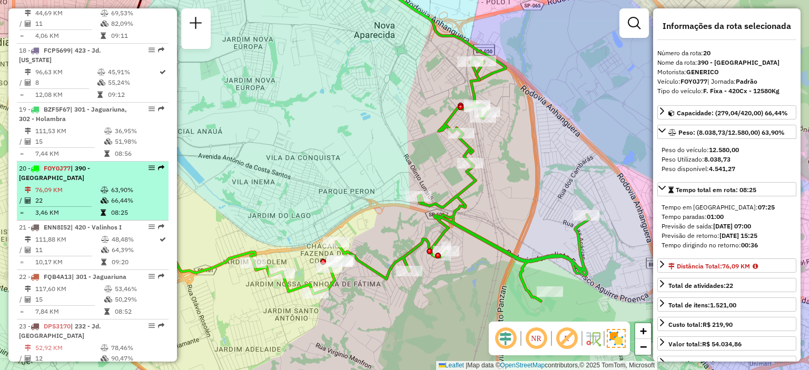
click at [24, 182] on span "20 - FOY0J77 | 390 - [GEOGRAPHIC_DATA]" at bounding box center [54, 172] width 71 height 17
